Goal: Communication & Community: Connect with others

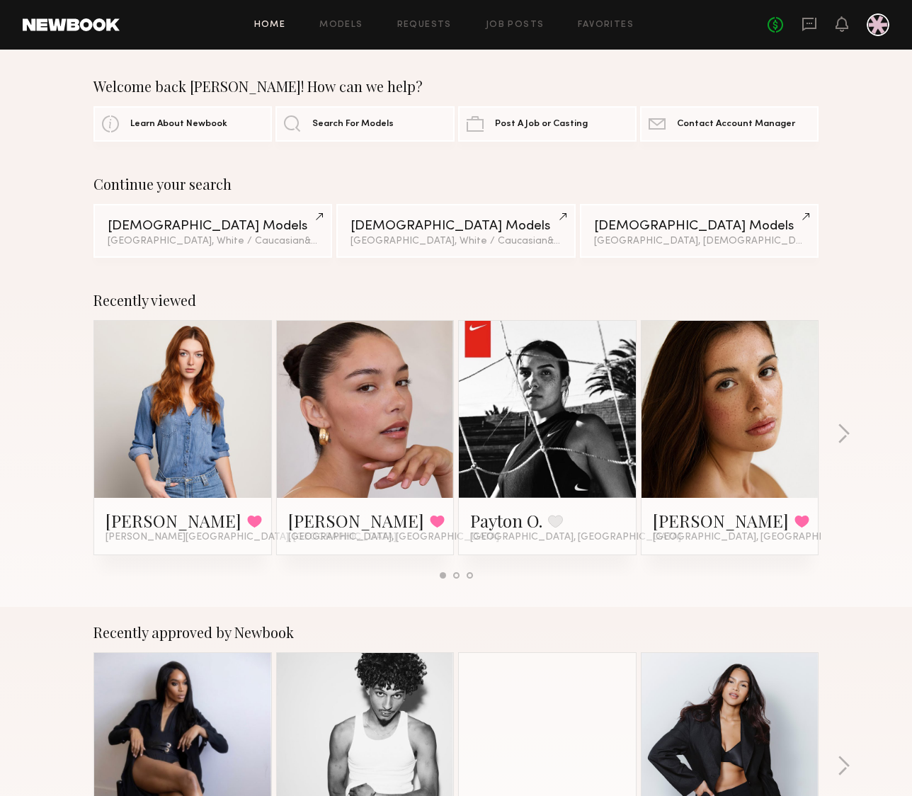
click at [798, 30] on div "No fees up to $5,000" at bounding box center [829, 24] width 122 height 23
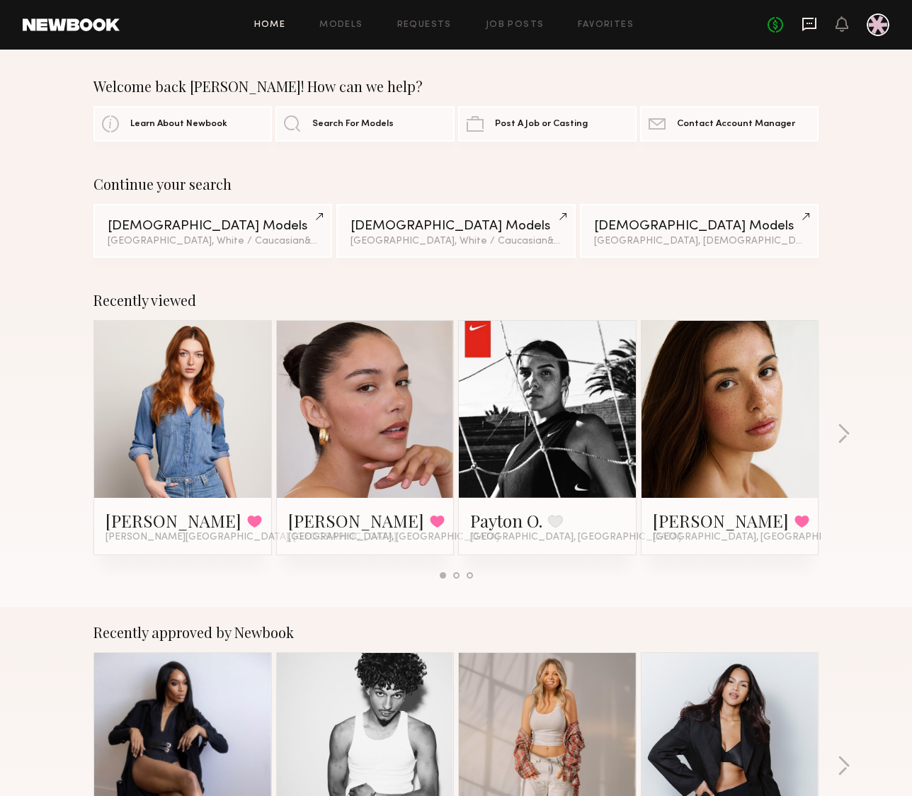
click at [805, 29] on icon at bounding box center [810, 24] width 14 height 13
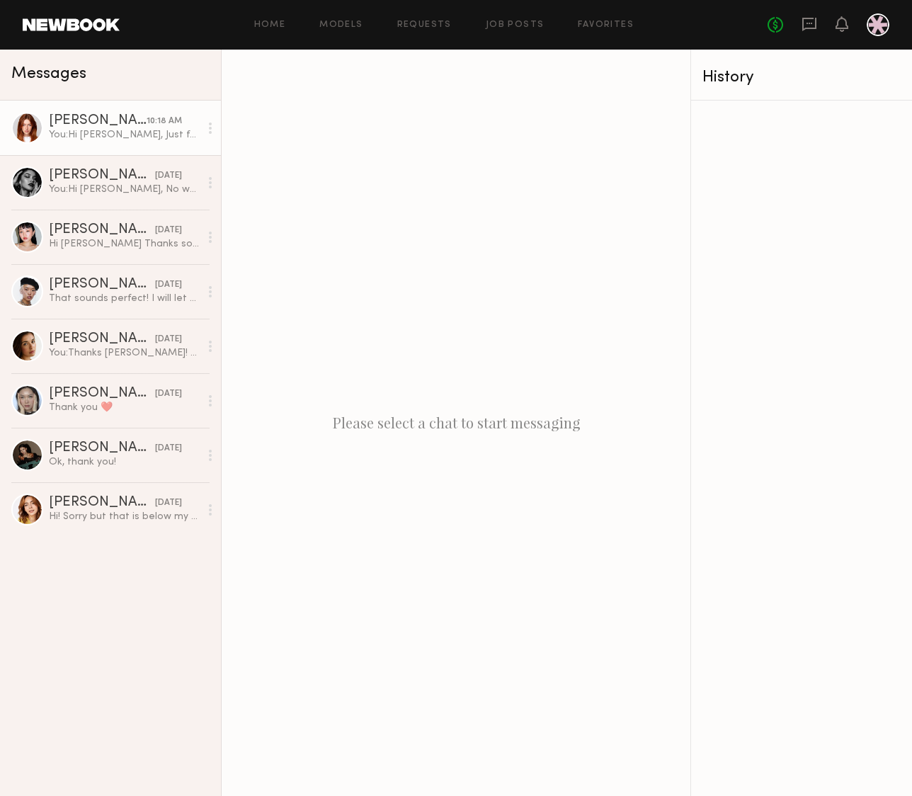
click at [82, 126] on div "[PERSON_NAME]" at bounding box center [98, 121] width 98 height 14
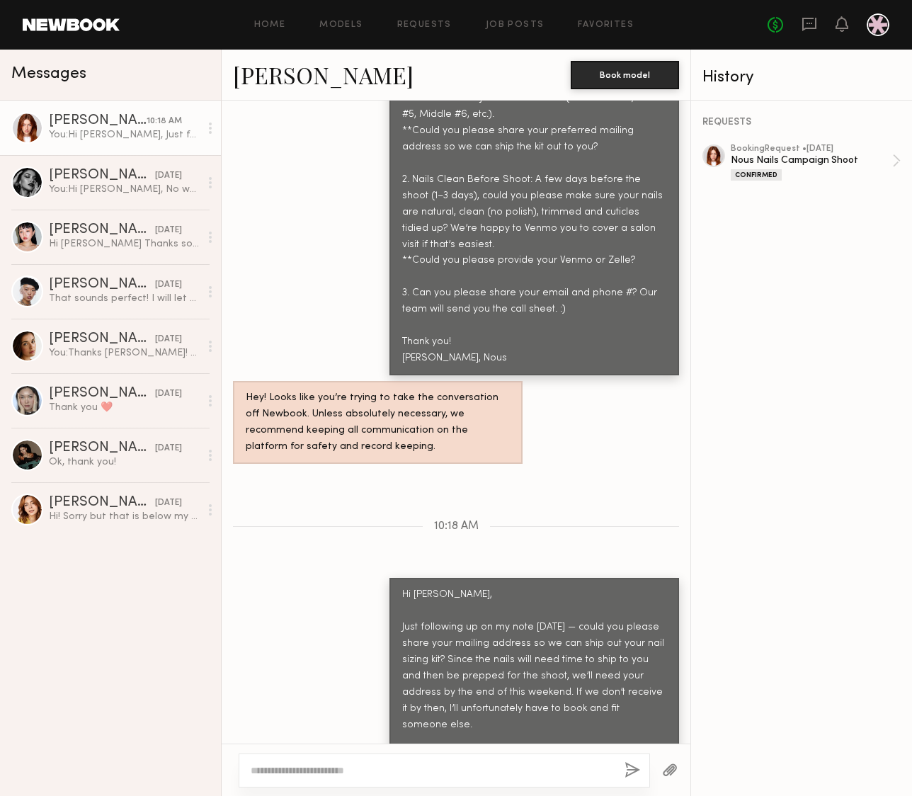
scroll to position [1530, 0]
